Goal: Task Accomplishment & Management: Contribute content

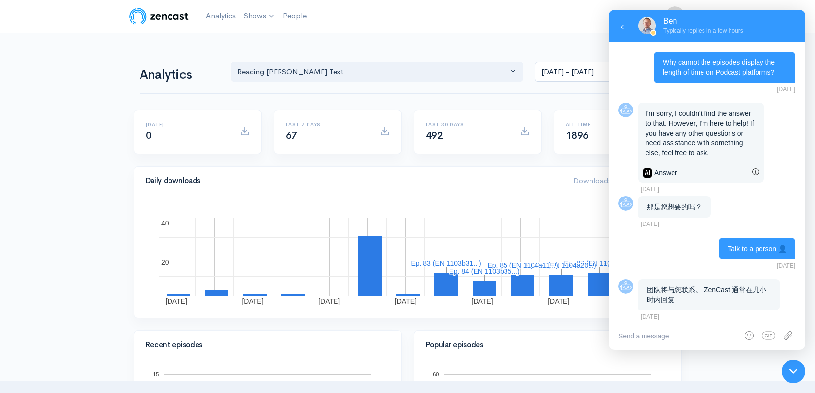
scroll to position [682, 0]
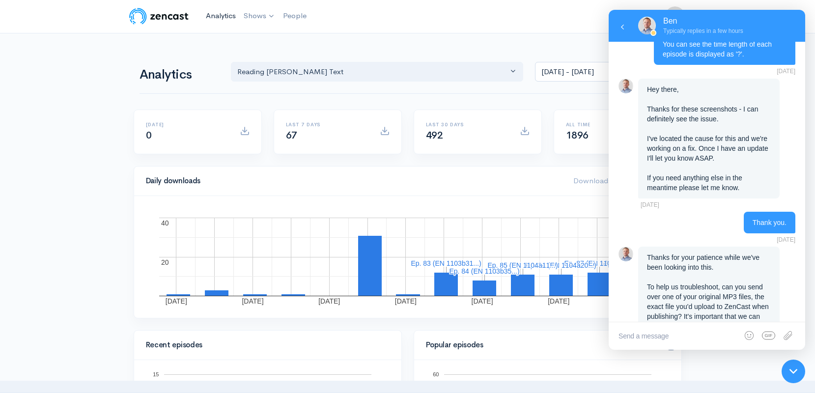
click at [214, 17] on link "Analytics" at bounding box center [221, 15] width 38 height 21
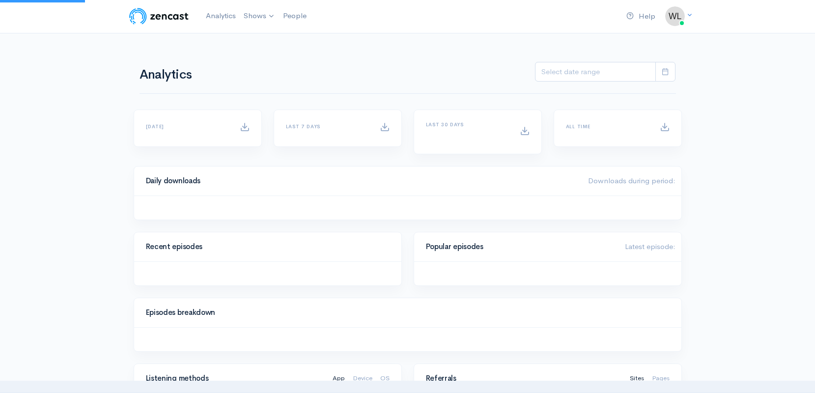
click at [214, 17] on link "Analytics" at bounding box center [221, 15] width 38 height 21
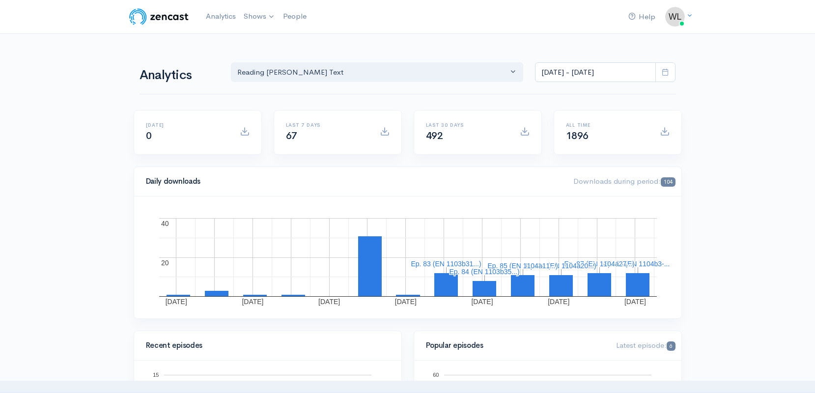
scroll to position [0, 0]
click at [271, 39] on link "Reading [PERSON_NAME]'s Text" at bounding box center [305, 40] width 130 height 17
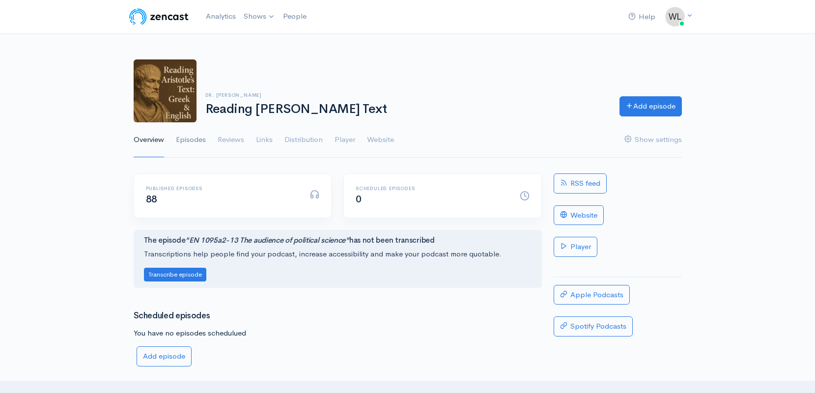
click at [191, 138] on link "Episodes" at bounding box center [191, 139] width 30 height 35
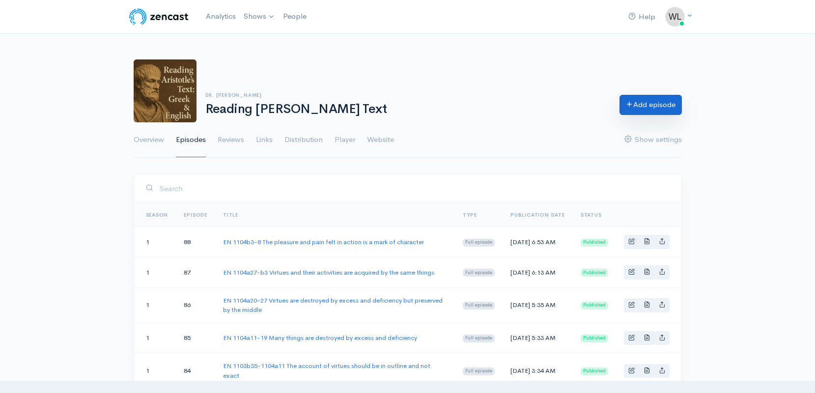
click at [657, 111] on link "Add episode" at bounding box center [651, 105] width 62 height 20
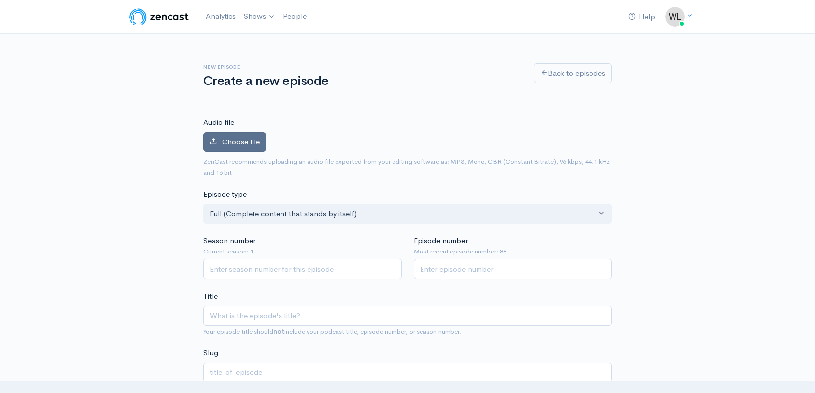
click at [245, 145] on span "Choose file" at bounding box center [241, 141] width 38 height 9
click at [0, 0] on input "Choose file" at bounding box center [0, 0] width 0 height 0
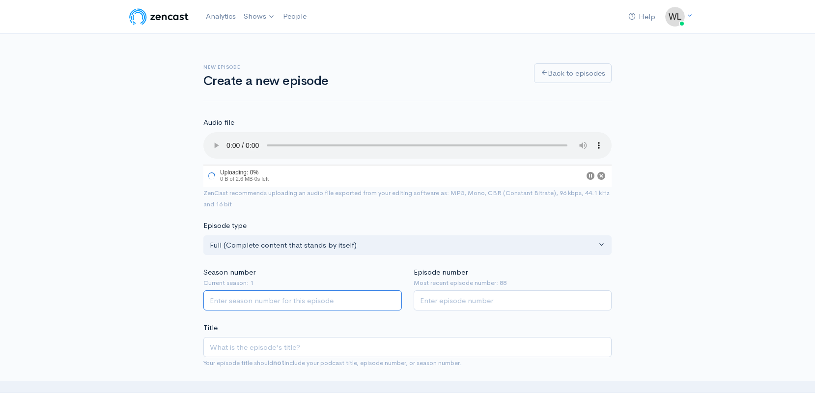
click at [339, 292] on input "Season number" at bounding box center [302, 300] width 198 height 20
type input "1"
click at [479, 292] on input "Episode number" at bounding box center [513, 300] width 198 height 20
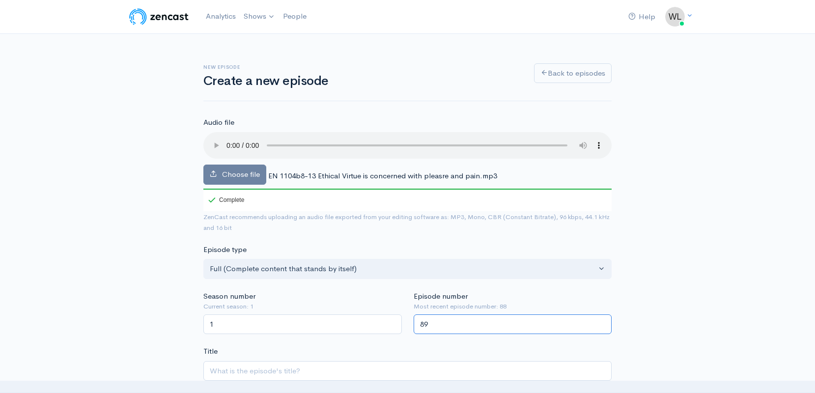
type input "89"
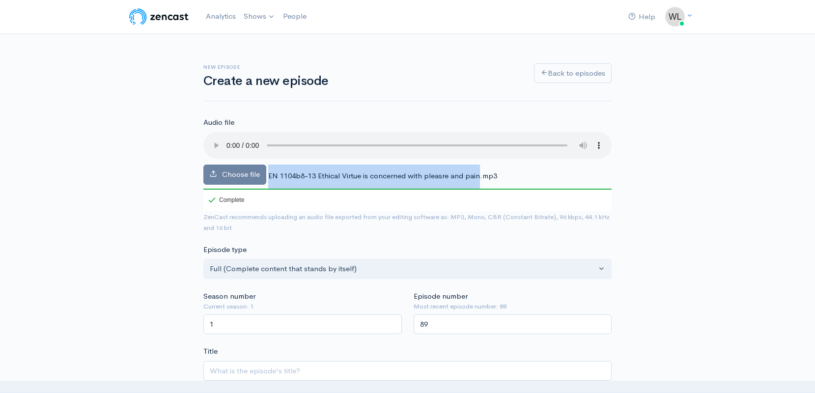
drag, startPoint x: 268, startPoint y: 163, endPoint x: 480, endPoint y: 167, distance: 211.3
click at [480, 171] on span "EN 1104b8-13 Ethical Virtue is concerned with pleasre and pain.mp3" at bounding box center [382, 175] width 229 height 9
copy div "EN 1104b8-13 Ethical Virtue is concerned with pleasre and pain"
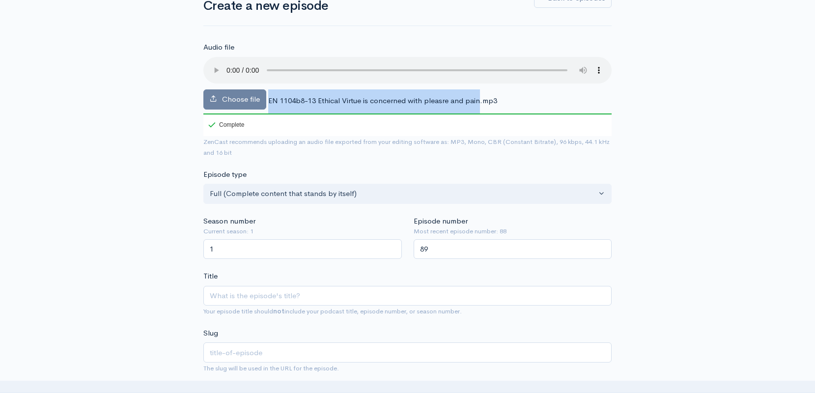
scroll to position [179, 0]
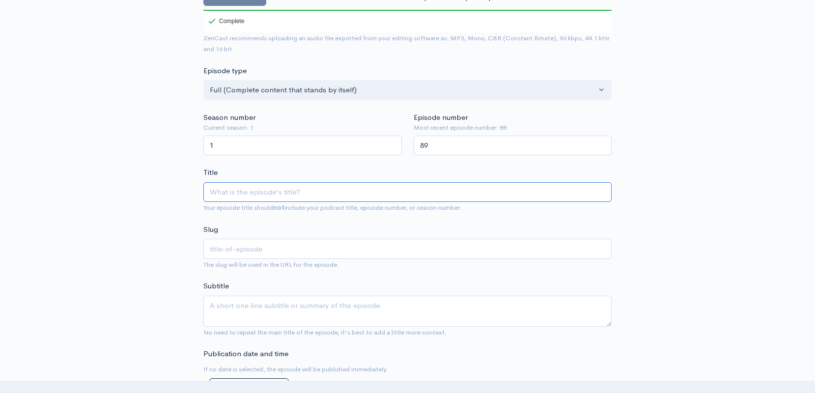
click at [307, 182] on input "Title" at bounding box center [407, 192] width 408 height 20
paste input "EN 1104b8-13 Ethical Virtue is concerned with pleasre and pain"
type input "EN 1104b8-13 Ethical Virtue is concerned with pleasre and pain"
type input "en-1104b8-13-ethical-virtue-is-concerned-with-pleasre-and-pain"
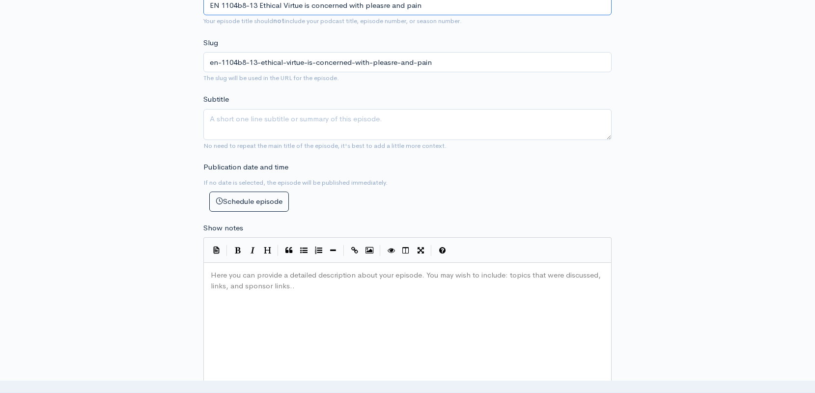
scroll to position [509, 0]
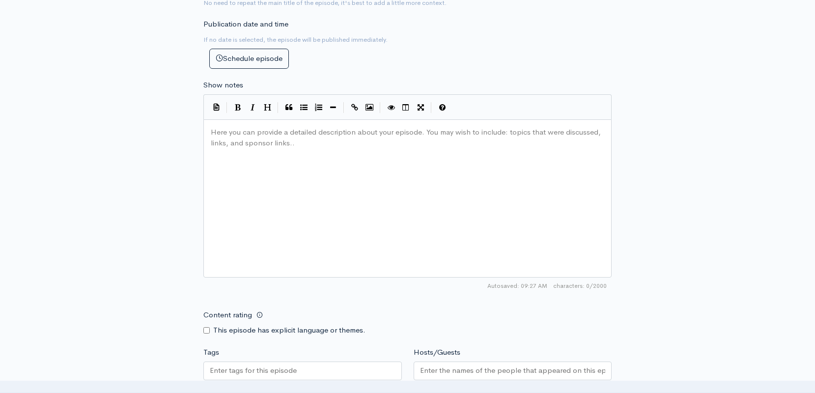
type input "EN 1104b8-13 Ethical Virtue is concerned with pleasre and pain"
click at [300, 190] on div "Here you can provide a detailed description about your episode. You may wish to…" at bounding box center [420, 211] width 422 height 172
paste textarea "0"
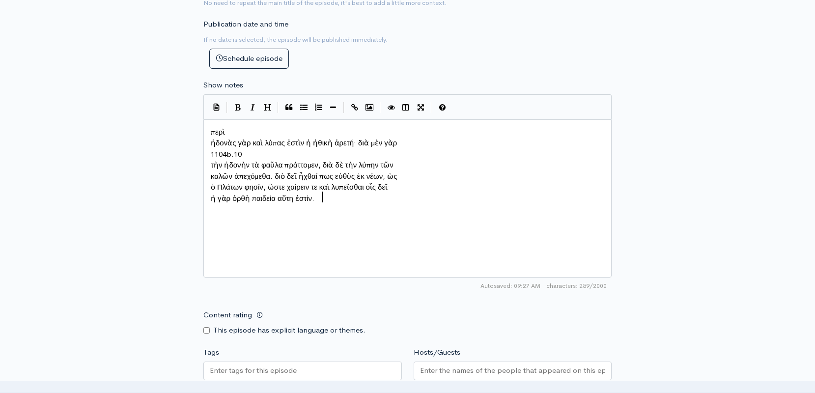
type textarea "1104b.10"
drag, startPoint x: 204, startPoint y: 146, endPoint x: 194, endPoint y: 146, distance: 10.3
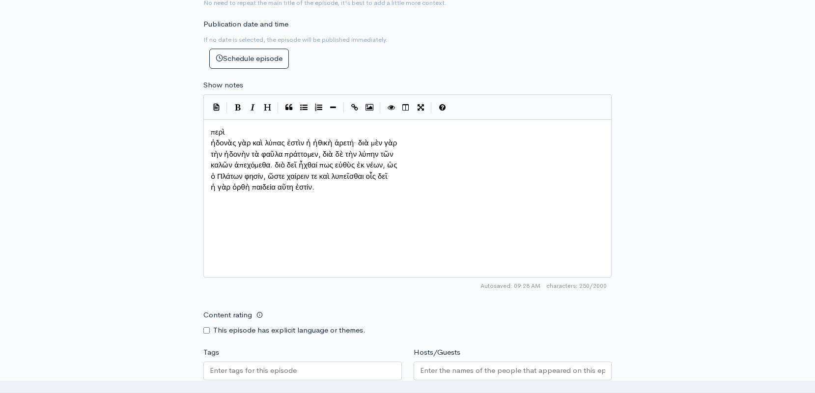
click at [210, 138] on pre "ἡδονὰς γὰρ καὶ λύπας ἐστὶν ἡ ἠθικὴ ἀρετή· διὰ μὲν γὰρ" at bounding box center [407, 143] width 397 height 11
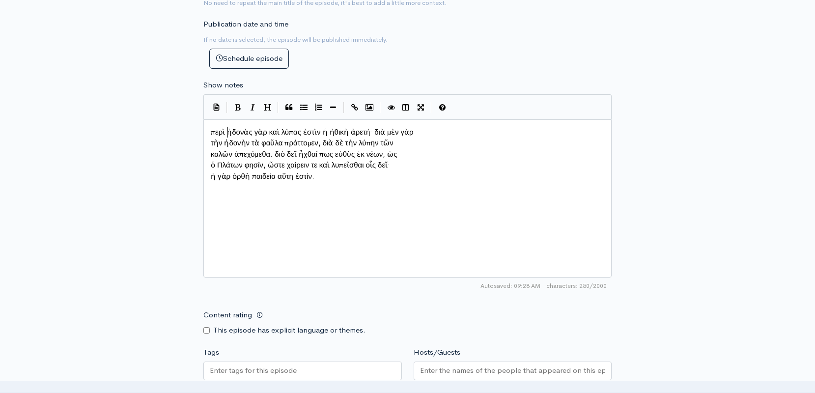
scroll to position [5, 2]
click at [212, 141] on span "τὴν ἡδονὴν τὰ φαῦλα πράττομεν, διὰ δὲ τὴν λύπην τῶν" at bounding box center [302, 142] width 183 height 9
click at [211, 147] on span "καλῶν ἀπεχόμεθα. διὸ δεῖ ἦχθαί πως εὐθὺς ἐκ νέων, ὡς" at bounding box center [304, 142] width 187 height 9
click at [212, 151] on span "ὁ Πλάτων φησίν, ὥστε χαίρειν τε καὶ λυπεῖσθαι οἷς δεῖ·" at bounding box center [300, 153] width 179 height 9
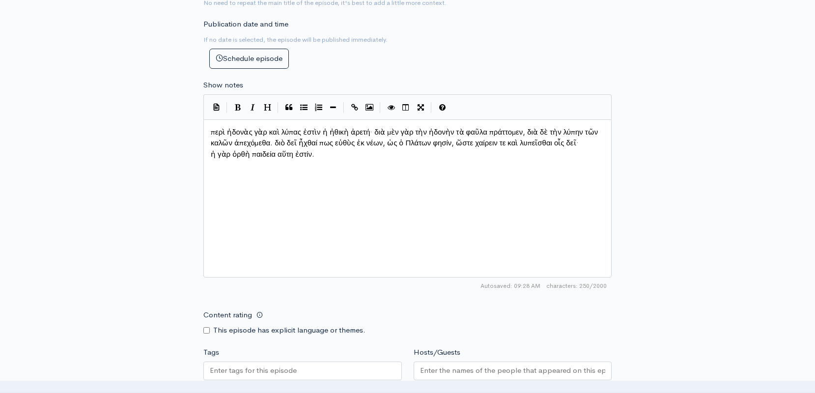
click at [209, 158] on pre "ἡ γὰρ ὀρθὴ παιδεία αὕτη ἐστίν." at bounding box center [407, 154] width 397 height 11
click at [315, 179] on div "x περὶ ἡδονὰς γὰρ καὶ λύπας ἐστὶν ἡ ἠθικὴ ἀρετή· διὰ μὲν γὰρ τὴν ἡδονὴν τὰ φαῦλ…" at bounding box center [420, 211] width 422 height 172
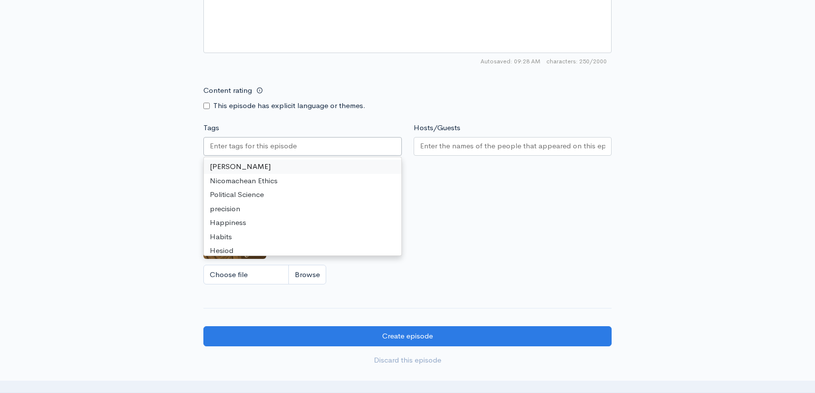
click at [284, 145] on input "Tags" at bounding box center [254, 146] width 88 height 11
type input "vi r"
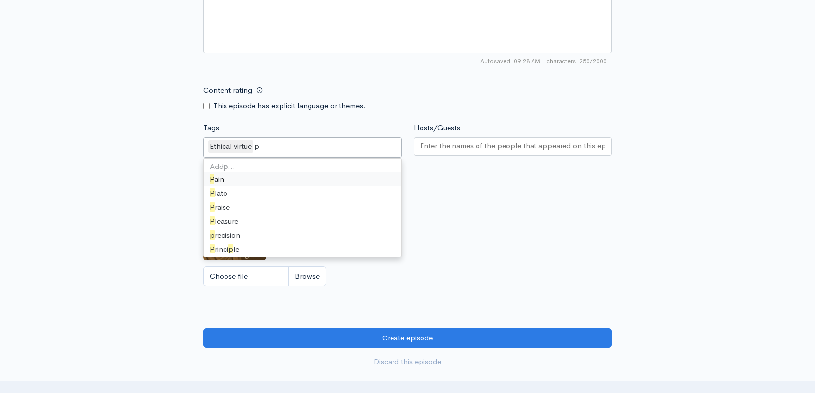
type input "pl"
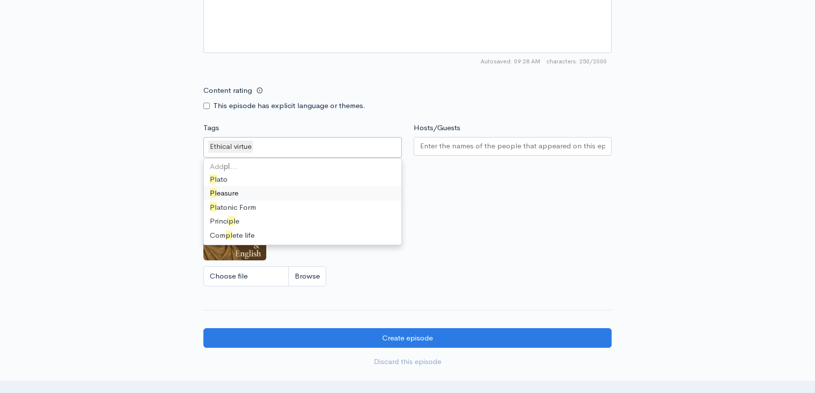
scroll to position [198, 0]
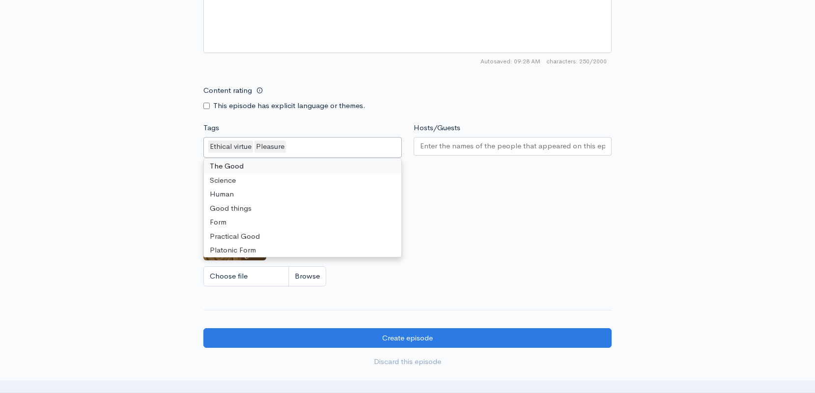
click at [324, 147] on div "Ethical virtue Pleasure" at bounding box center [302, 147] width 198 height 21
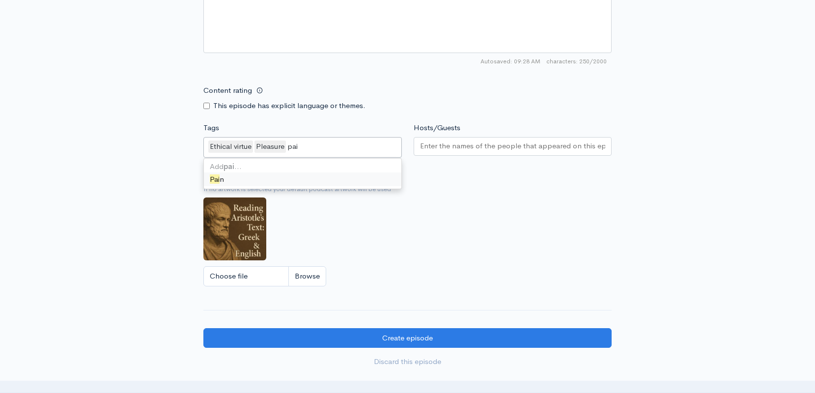
type input "pain"
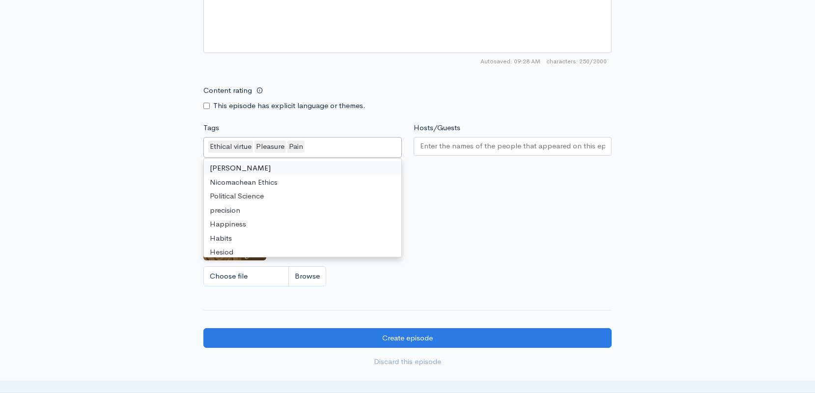
click at [428, 144] on input "Hosts/Guests" at bounding box center [513, 146] width 186 height 11
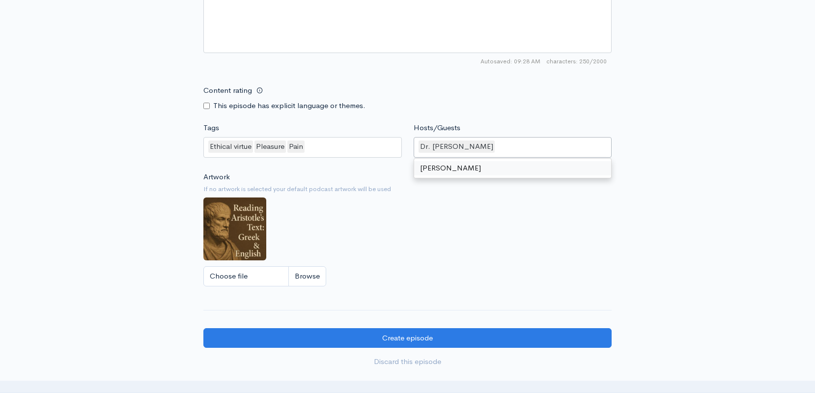
click at [448, 217] on div "Artwork If no artwork is selected your default podcast artwork will be used Cho…" at bounding box center [407, 231] width 408 height 121
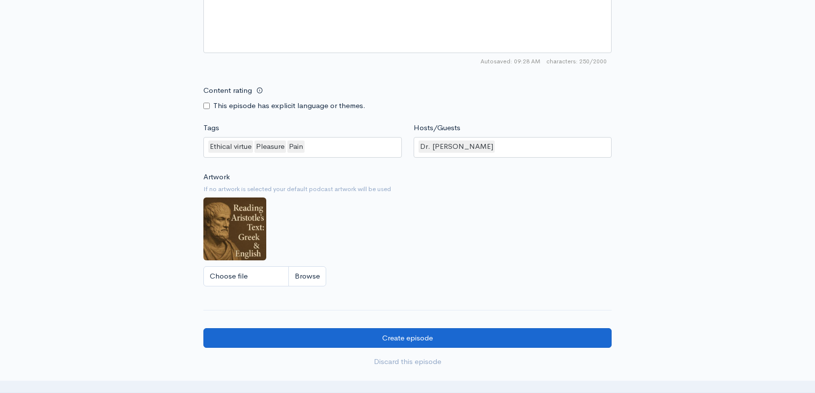
click at [451, 332] on input "Create episode" at bounding box center [407, 338] width 408 height 20
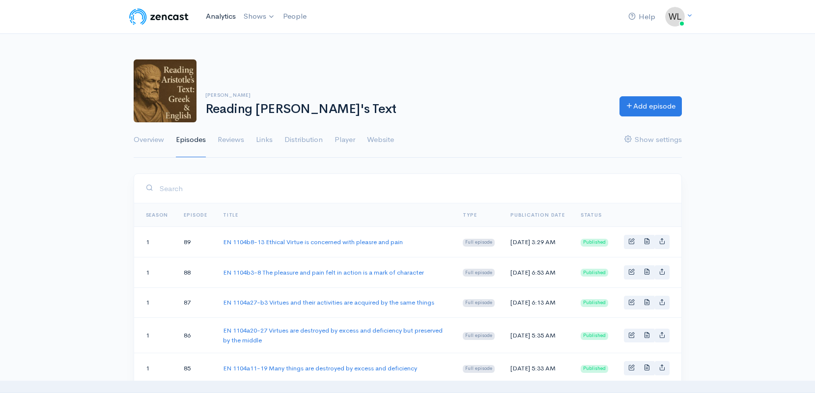
click at [213, 15] on link "Analytics" at bounding box center [221, 16] width 38 height 21
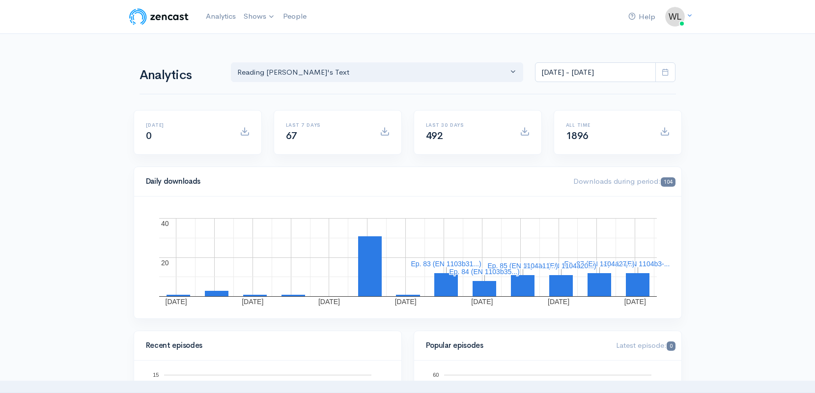
click at [665, 71] on icon at bounding box center [665, 71] width 7 height 7
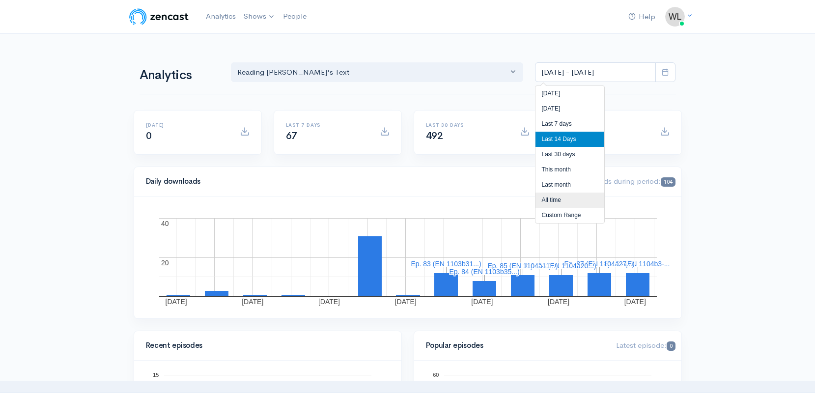
click at [560, 197] on li "All time" at bounding box center [570, 200] width 69 height 15
type input "[DATE] - [DATE]"
